Goal: Transaction & Acquisition: Purchase product/service

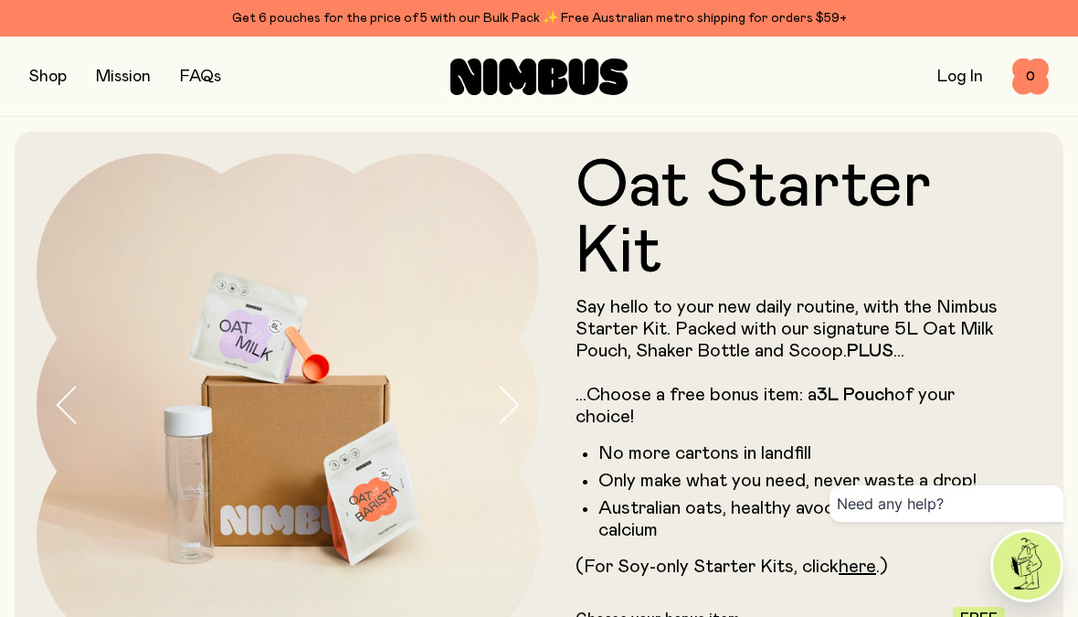
click at [48, 79] on button "button" at bounding box center [47, 77] width 37 height 26
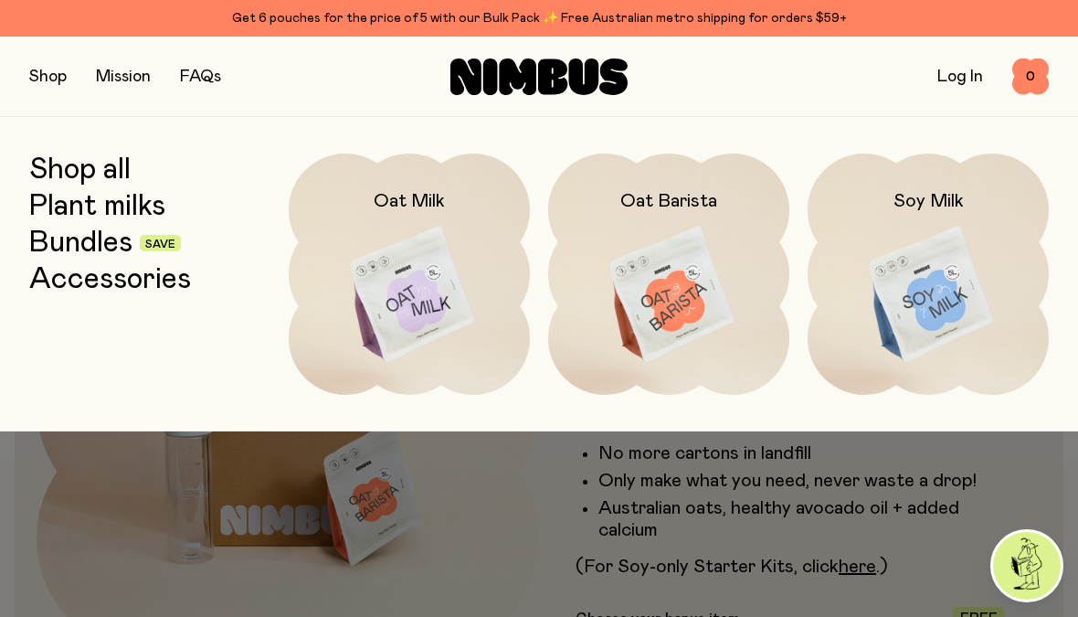
click at [83, 198] on link "Plant milks" at bounding box center [97, 206] width 136 height 33
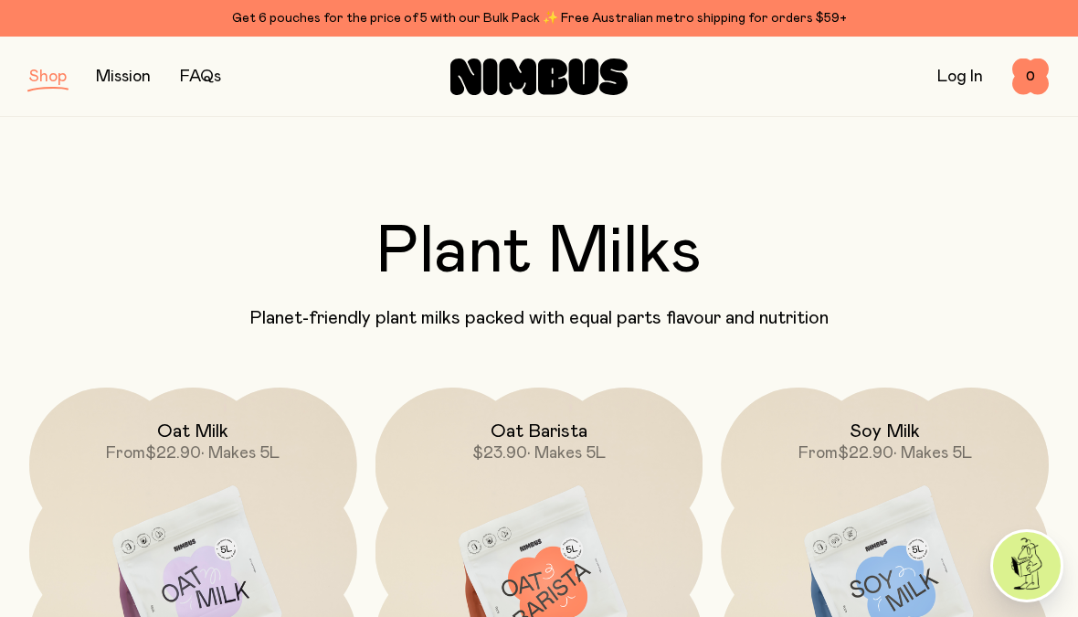
click at [816, 539] on img at bounding box center [885, 579] width 328 height 385
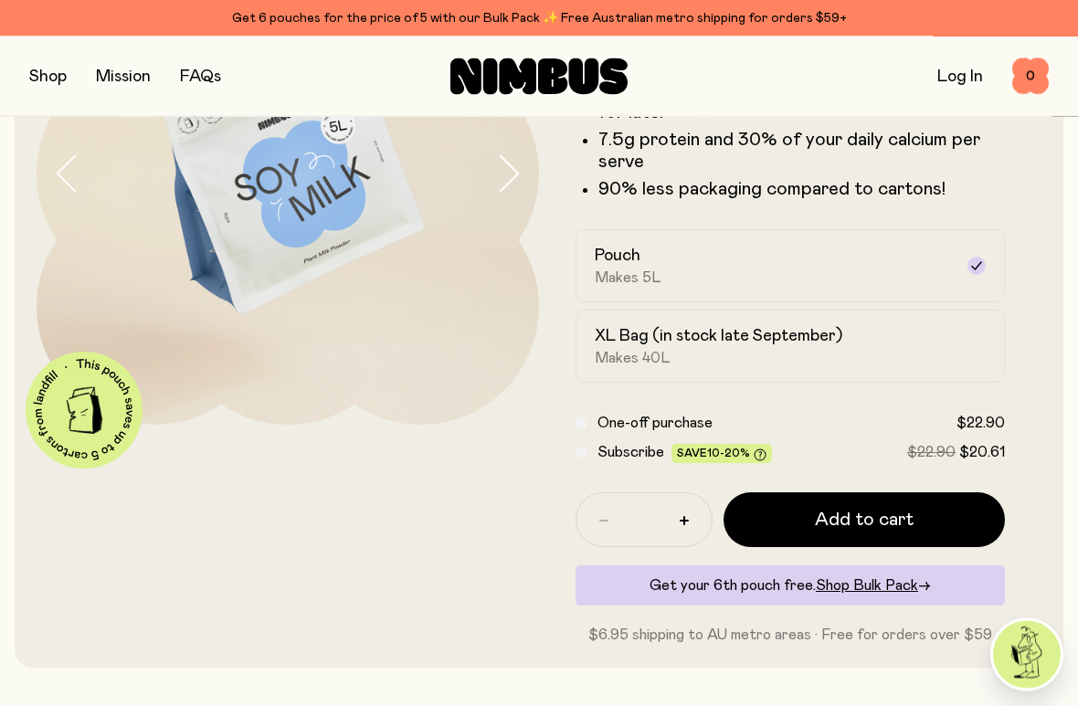
scroll to position [231, 0]
click at [799, 527] on button "Add to cart" at bounding box center [864, 520] width 281 height 55
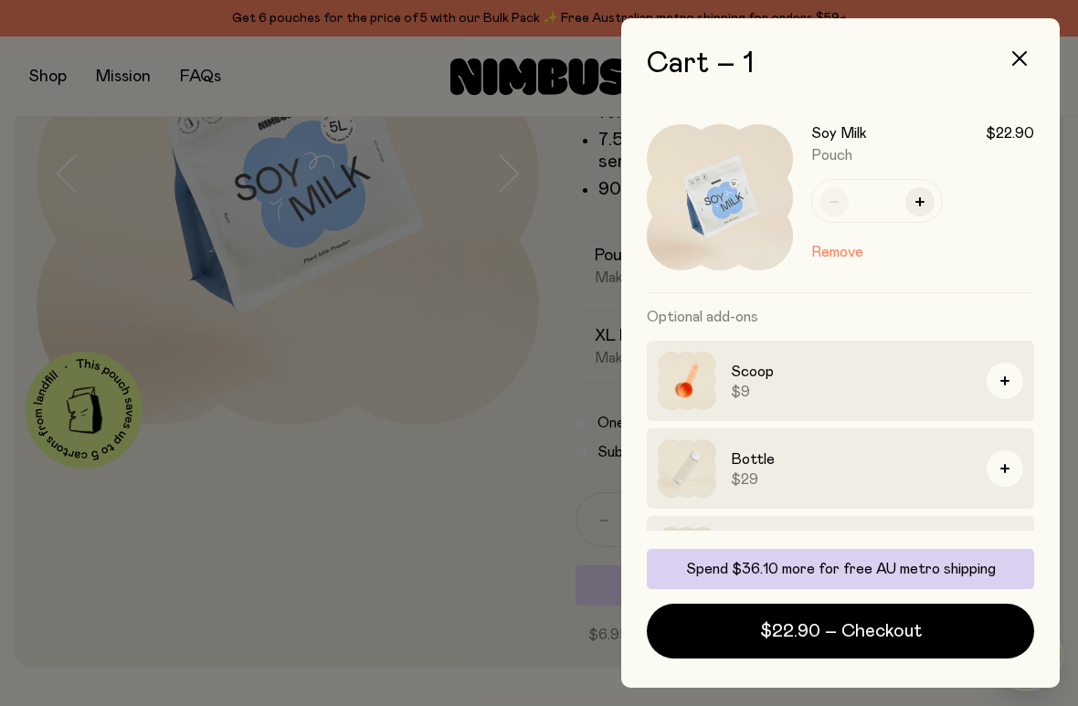
click at [726, 371] on div "Scoop $9" at bounding box center [840, 381] width 387 height 80
click at [1011, 356] on div "Scoop $9" at bounding box center [840, 381] width 387 height 80
click at [1003, 384] on icon "button" at bounding box center [1005, 381] width 9 height 9
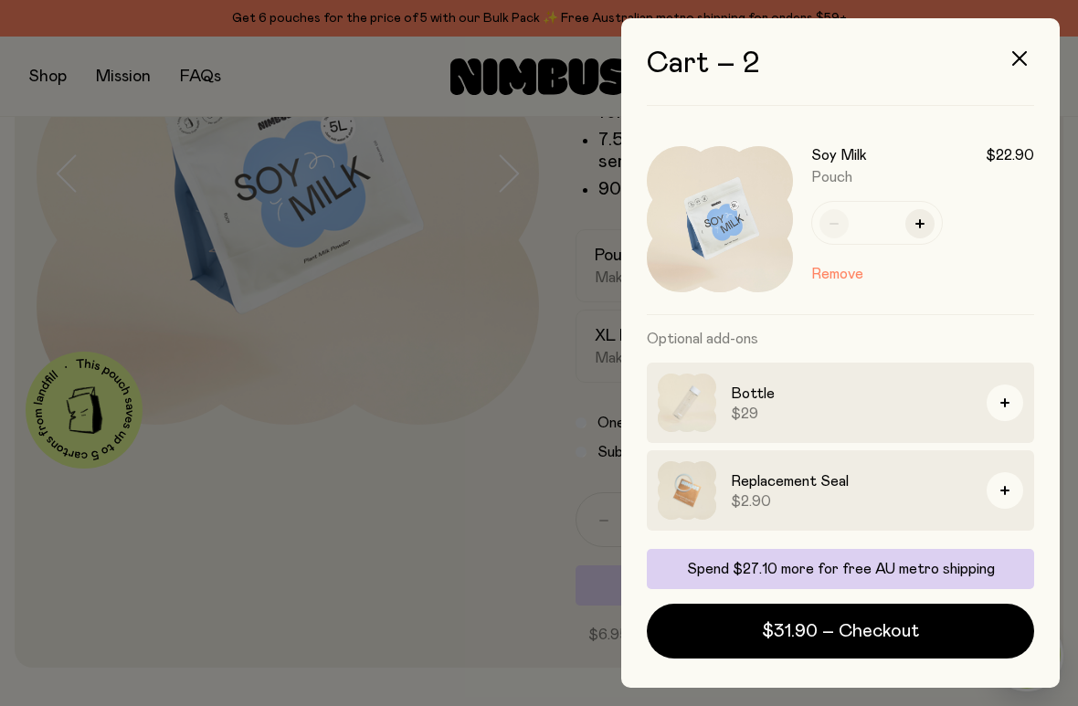
scroll to position [187, 0]
click at [1004, 389] on button "button" at bounding box center [1005, 403] width 37 height 37
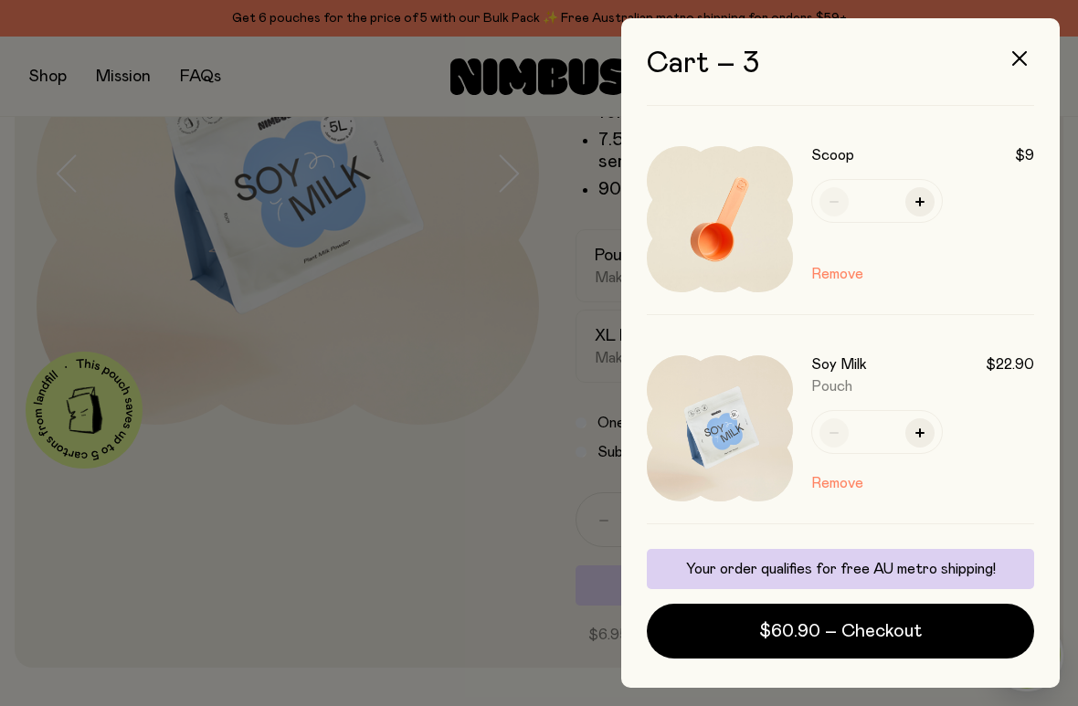
click at [1025, 63] on icon "button" at bounding box center [1020, 58] width 15 height 15
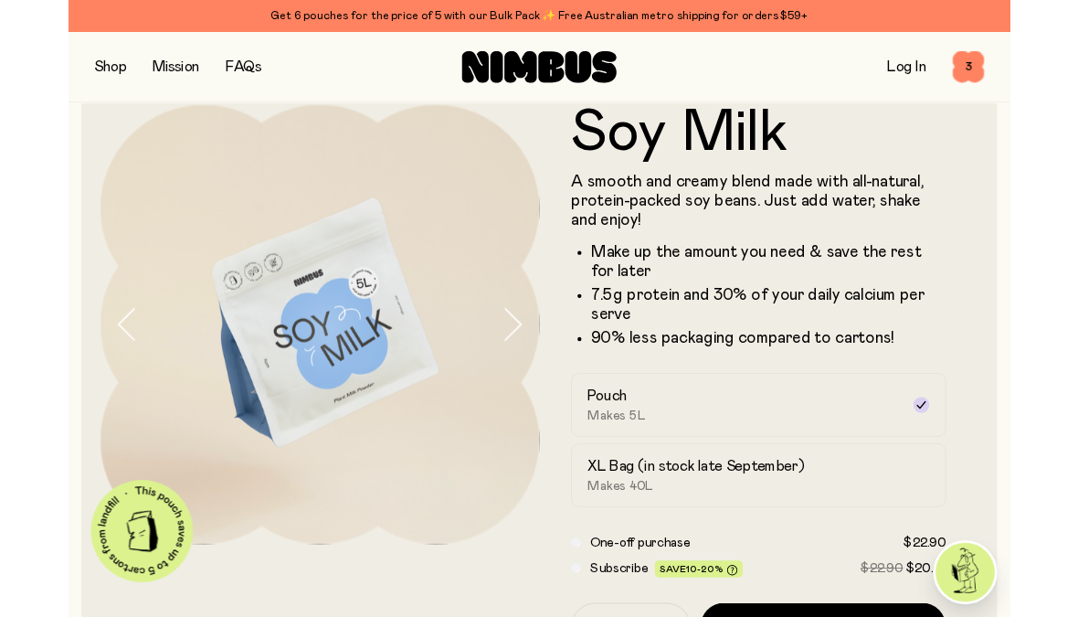
scroll to position [0, 0]
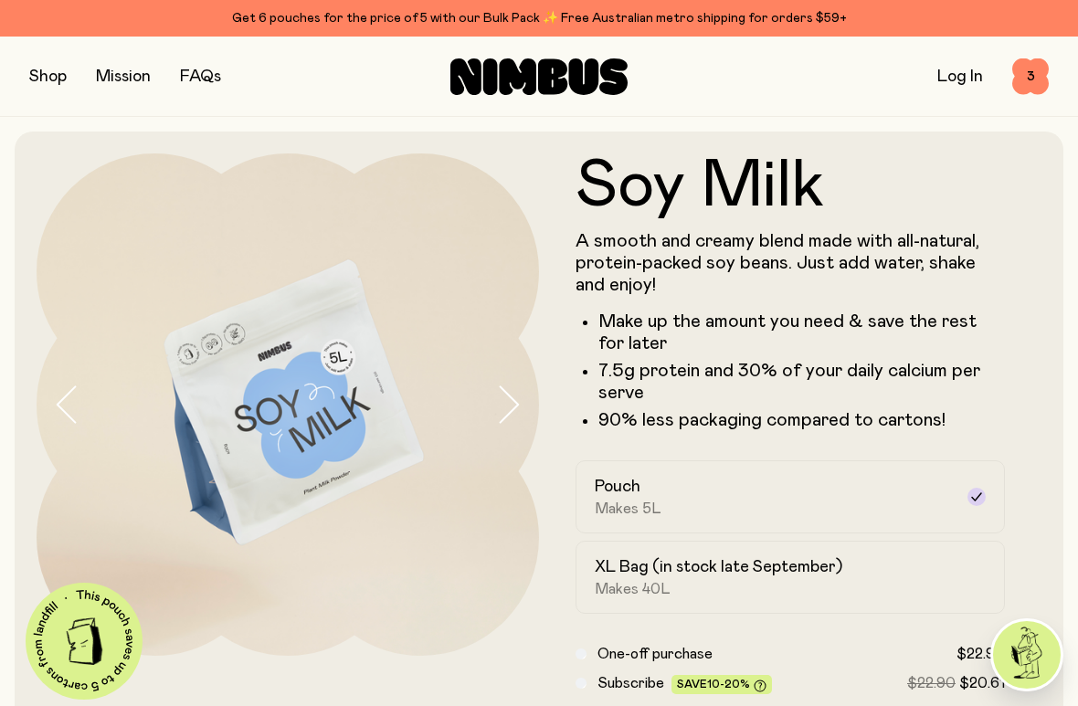
click at [24, 21] on link "Get 6 pouches for the price of 5 with our Bulk Pack ✨ Free Australian metro shi…" at bounding box center [539, 18] width 1078 height 37
